Goal: Task Accomplishment & Management: Use online tool/utility

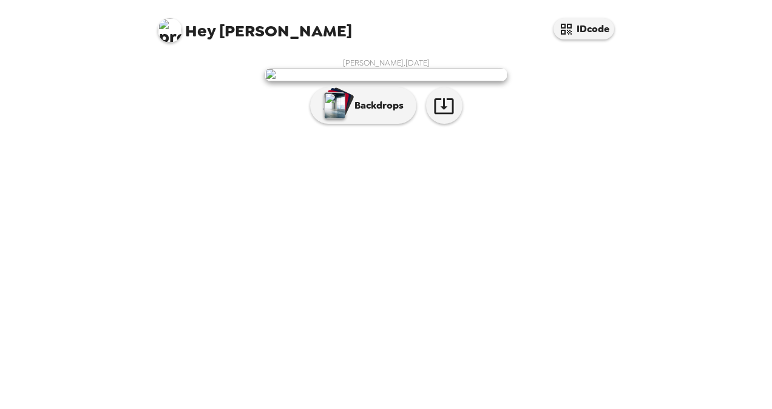
scroll to position [29, 0]
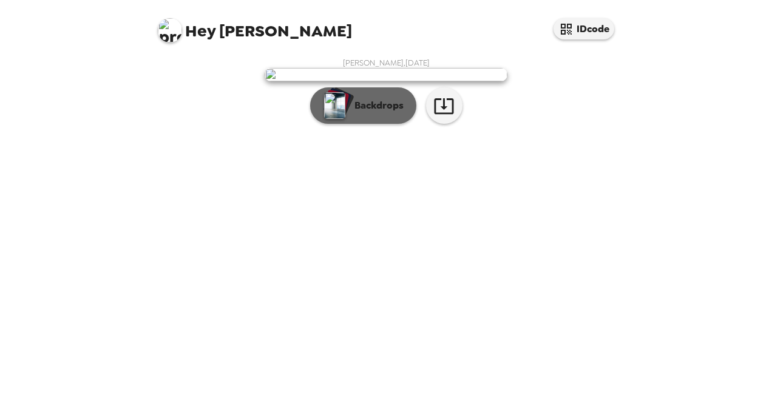
click at [339, 119] on img "button" at bounding box center [334, 105] width 21 height 27
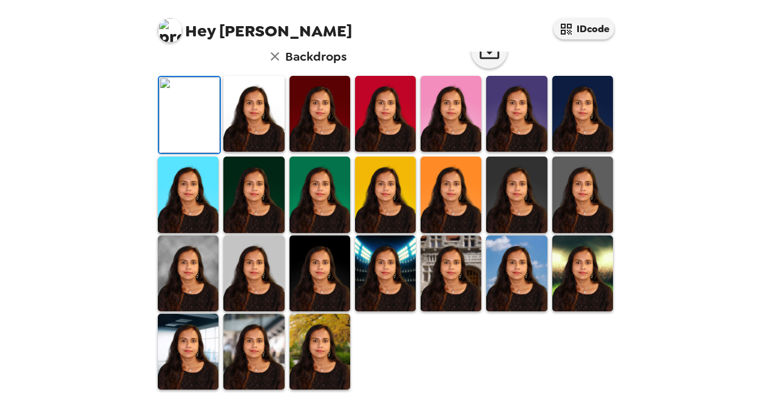
scroll to position [211, 0]
click at [527, 152] on img at bounding box center [516, 114] width 61 height 76
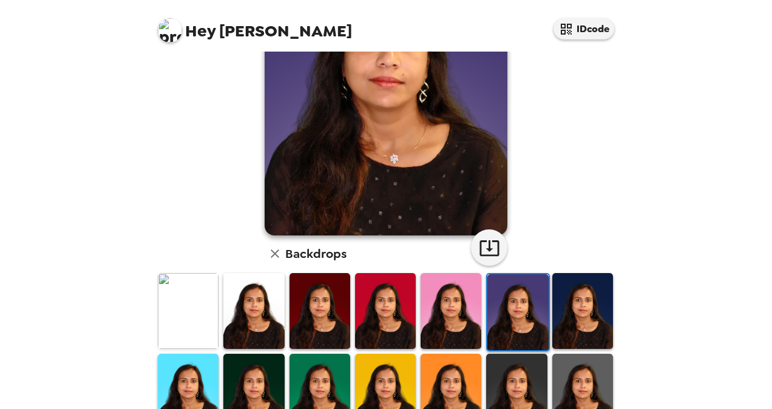
scroll to position [151, 0]
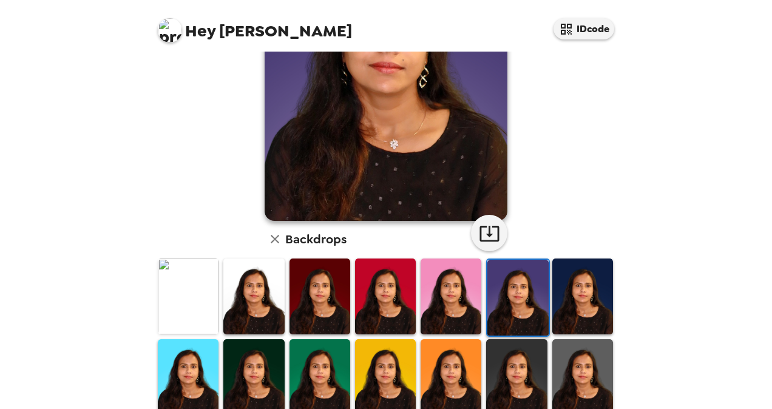
click at [198, 319] on img at bounding box center [188, 297] width 61 height 76
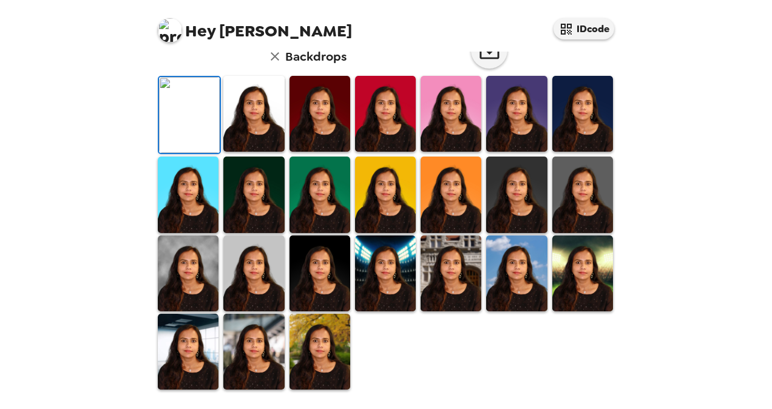
click at [239, 152] on img at bounding box center [253, 114] width 61 height 76
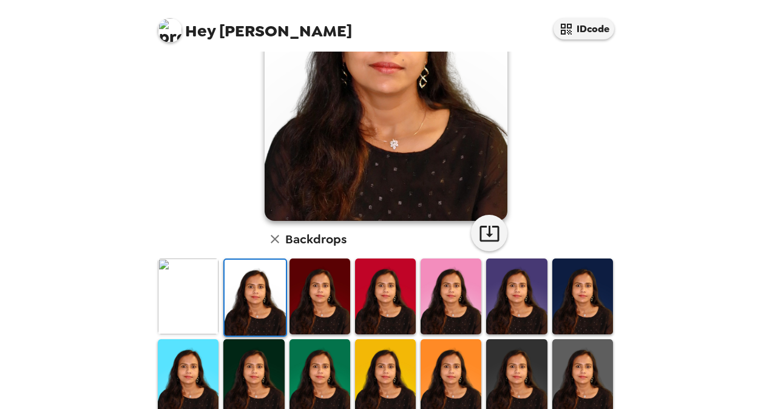
click at [506, 317] on img at bounding box center [516, 297] width 61 height 76
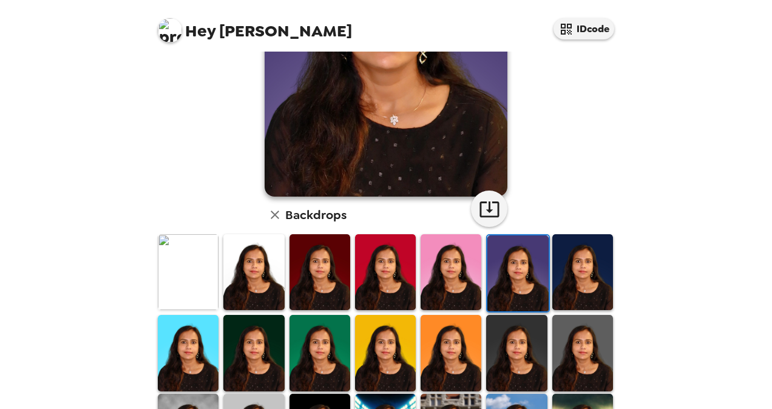
scroll to position [182, 0]
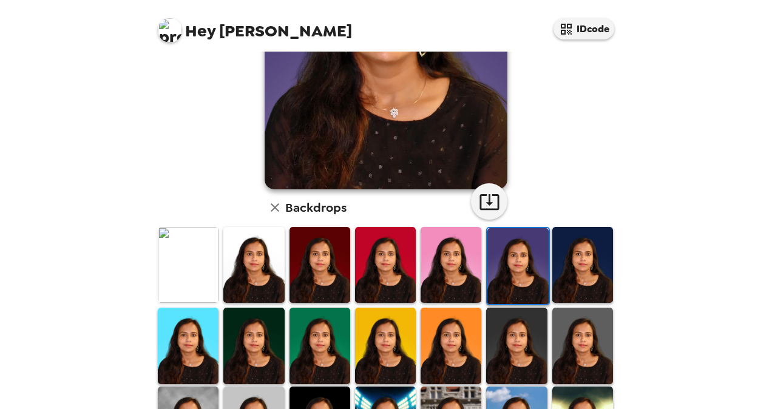
click at [517, 374] on img at bounding box center [516, 346] width 61 height 76
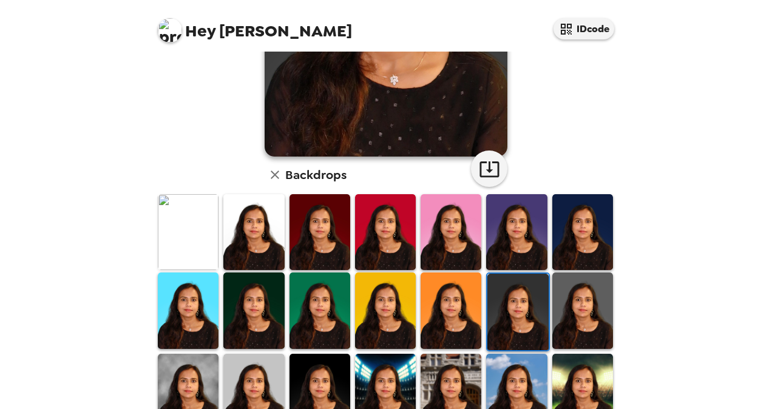
scroll to position [243, 0]
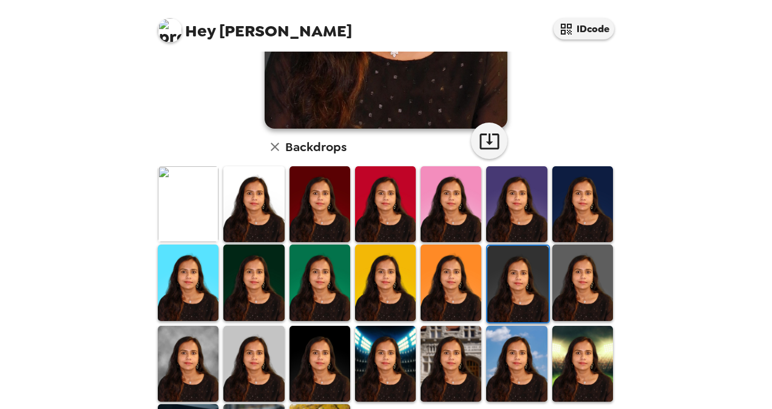
click at [564, 347] on img at bounding box center [583, 364] width 61 height 76
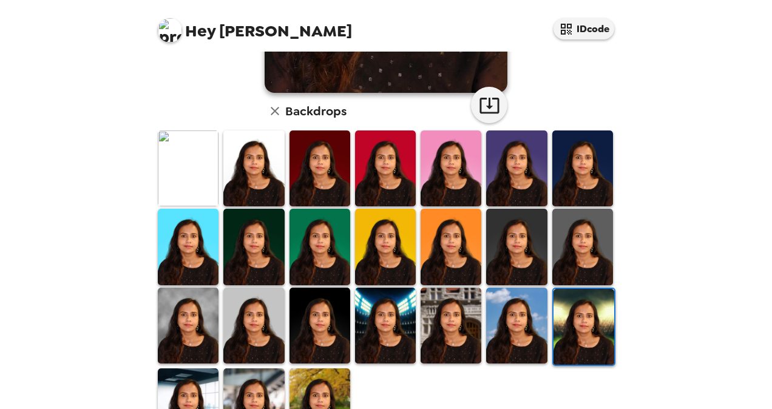
scroll to position [304, 0]
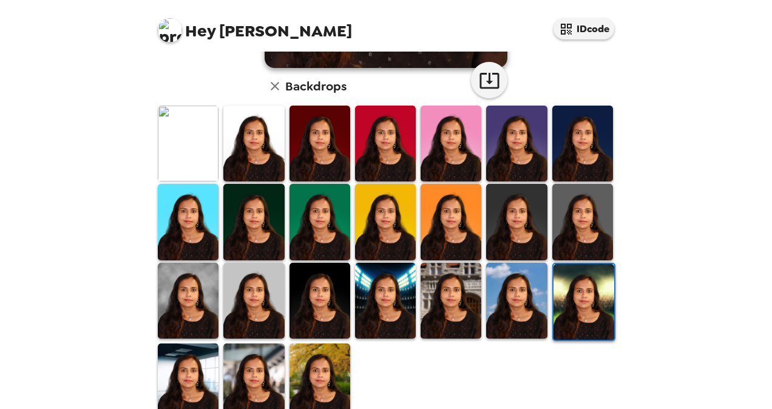
click at [496, 312] on img at bounding box center [516, 301] width 61 height 76
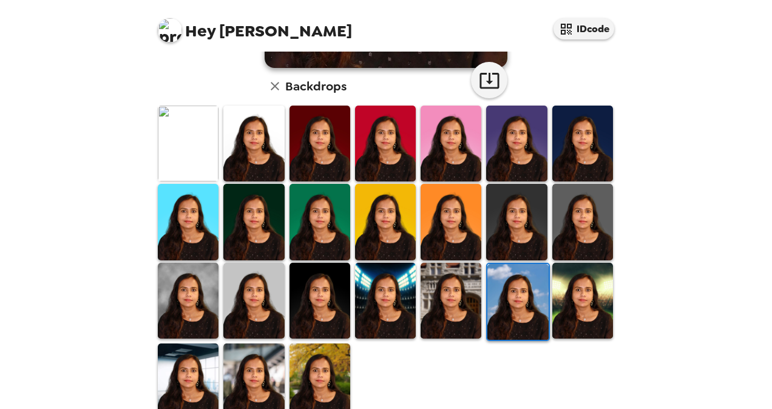
click at [324, 369] on img at bounding box center [320, 382] width 61 height 76
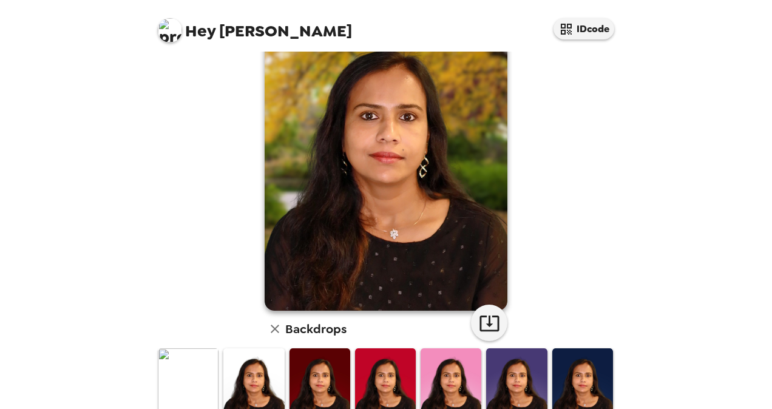
scroll to position [0, 0]
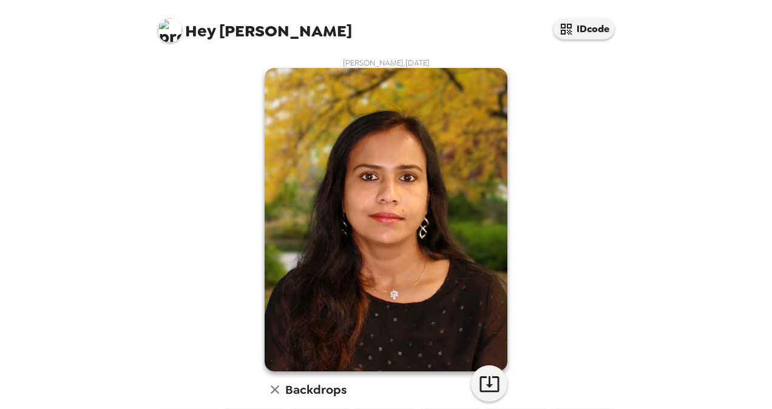
click at [606, 335] on div "Sara Panchanathan , 09-26-2025 Backdrops" at bounding box center [386, 391] width 462 height 667
